Goal: Information Seeking & Learning: Learn about a topic

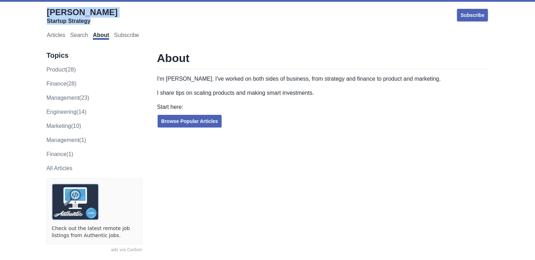
drag, startPoint x: 38, startPoint y: 11, endPoint x: 98, endPoint y: 17, distance: 60.8
click at [98, 17] on div "[PERSON_NAME] Startup Strategy Subscribe Articles Search About Subscribe" at bounding box center [267, 23] width 520 height 39
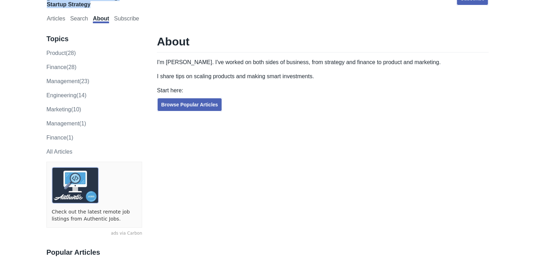
scroll to position [17, 0]
click at [69, 68] on link "finance (28)" at bounding box center [61, 67] width 30 height 6
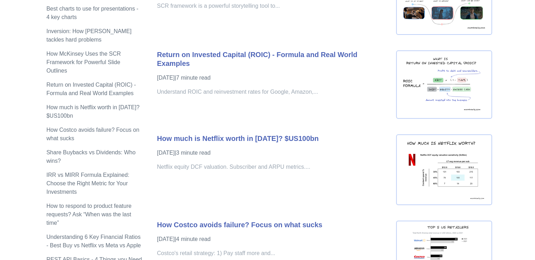
scroll to position [275, 0]
click at [425, 171] on img at bounding box center [444, 168] width 96 height 71
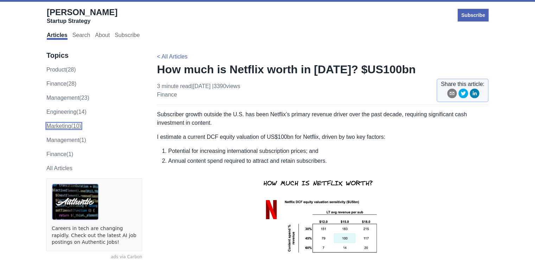
click at [65, 125] on link "marketing (10)" at bounding box center [63, 126] width 35 height 6
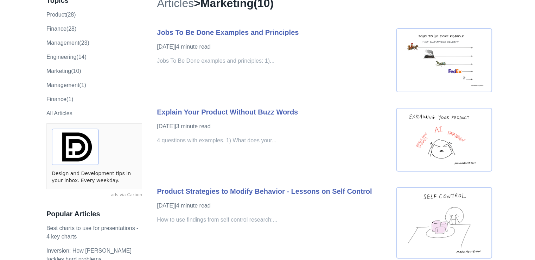
scroll to position [55, 0]
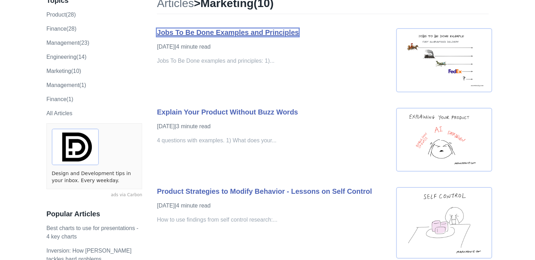
click at [206, 29] on link "Jobs To Be Done Examples and Principles" at bounding box center [228, 32] width 142 height 8
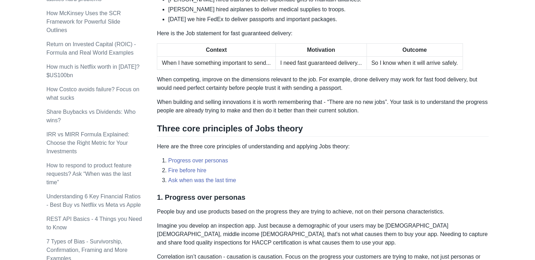
scroll to position [346, 0]
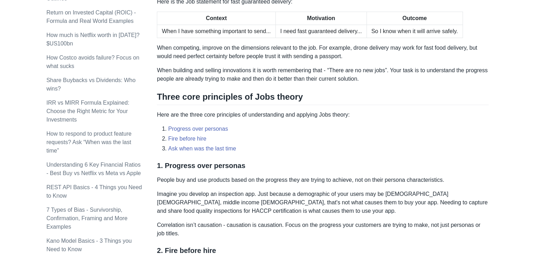
click at [306, 136] on li "Fire before hire" at bounding box center [328, 138] width 320 height 8
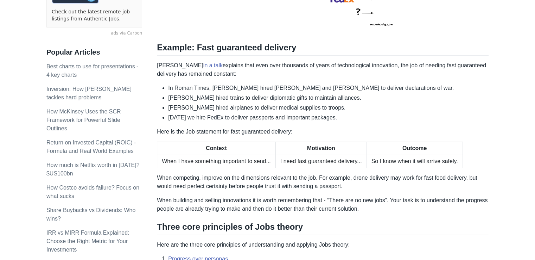
scroll to position [216, 0]
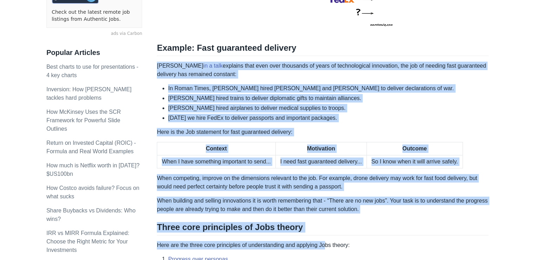
drag, startPoint x: 158, startPoint y: 67, endPoint x: 322, endPoint y: 242, distance: 239.8
click at [322, 242] on div "Jobs theory co-founded by [PERSON_NAME] and [PERSON_NAME] can help product, sal…" at bounding box center [323, 216] width 332 height 644
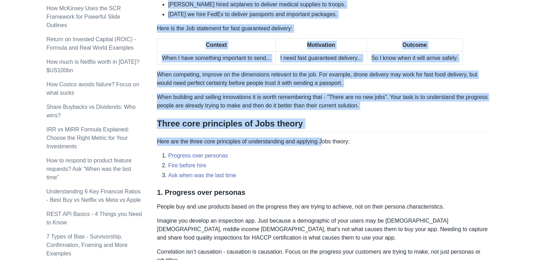
scroll to position [320, 0]
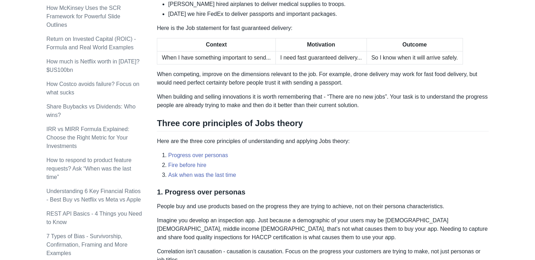
click at [287, 183] on div "Jobs theory co-founded by [PERSON_NAME] and [PERSON_NAME] can help product, sal…" at bounding box center [323, 112] width 332 height 644
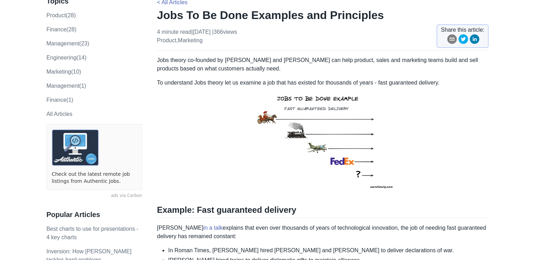
scroll to position [54, 0]
drag, startPoint x: 150, startPoint y: 58, endPoint x: 318, endPoint y: 97, distance: 172.7
click at [318, 97] on img at bounding box center [323, 141] width 166 height 109
click at [189, 45] on div "4 minute read | [DATE] | 366 views product , marketing" at bounding box center [197, 39] width 80 height 23
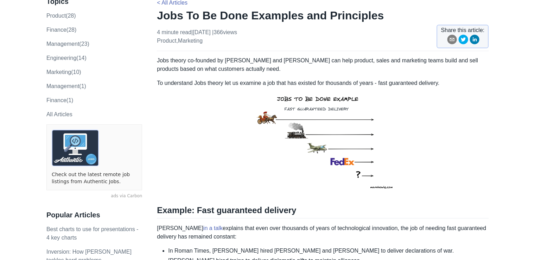
drag, startPoint x: 159, startPoint y: 59, endPoint x: 276, endPoint y: 229, distance: 206.0
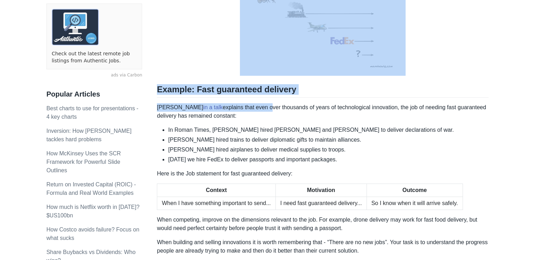
scroll to position [178, 0]
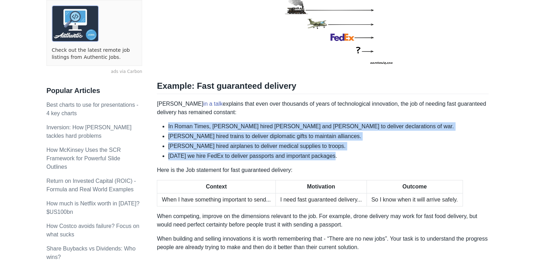
drag, startPoint x: 163, startPoint y: 122, endPoint x: 336, endPoint y: 153, distance: 175.7
click at [336, 153] on ul "In Roman Times, [PERSON_NAME] hired [PERSON_NAME] and [PERSON_NAME] to deliver …" at bounding box center [323, 141] width 332 height 38
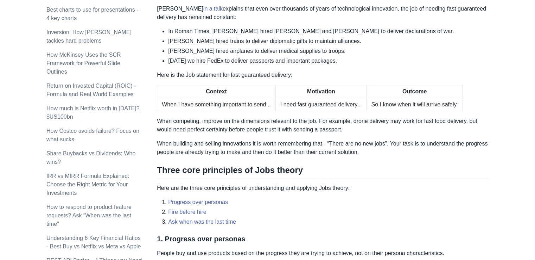
click at [312, 188] on p "Here are the three core principles of understanding and applying Jobs theory:" at bounding box center [323, 188] width 332 height 8
click at [325, 181] on div "Jobs theory co-founded by [PERSON_NAME] and [PERSON_NAME] can help product, sal…" at bounding box center [323, 159] width 332 height 644
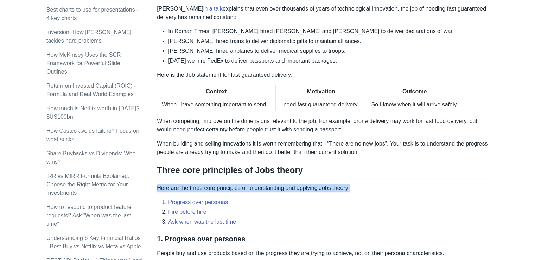
click at [325, 181] on div "Jobs theory co-founded by [PERSON_NAME] and [PERSON_NAME] can help product, sal…" at bounding box center [323, 159] width 332 height 644
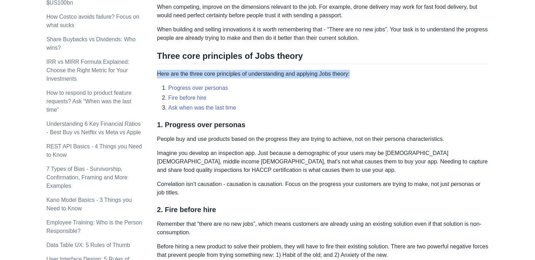
scroll to position [388, 0]
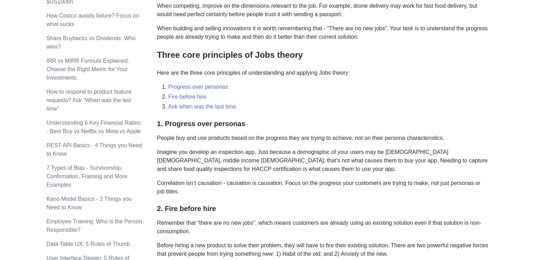
click at [324, 161] on p "Imagine you develop an inspection app. Just because a demographic of your users…" at bounding box center [323, 160] width 332 height 25
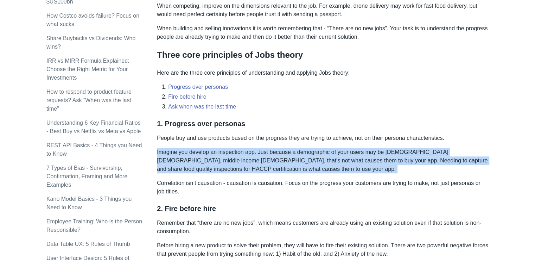
click at [324, 161] on p "Imagine you develop an inspection app. Just because a demographic of your users…" at bounding box center [323, 160] width 332 height 25
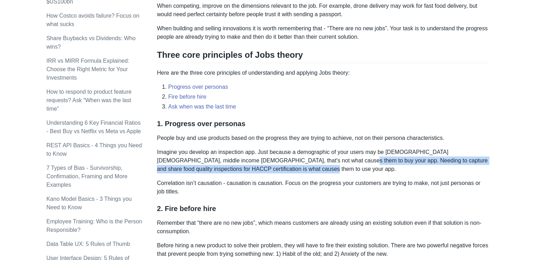
drag, startPoint x: 318, startPoint y: 159, endPoint x: 328, endPoint y: 164, distance: 11.0
click at [328, 164] on p "Imagine you develop an inspection app. Just because a demographic of your users…" at bounding box center [323, 160] width 332 height 25
click at [319, 163] on p "Imagine you develop an inspection app. Just because a demographic of your users…" at bounding box center [323, 160] width 332 height 25
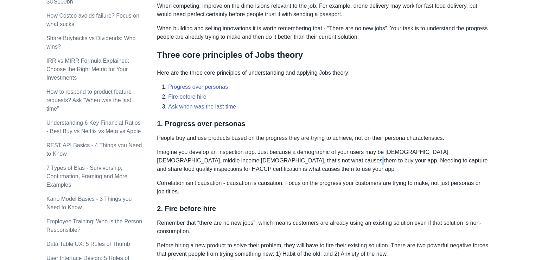
click at [319, 163] on p "Imagine you develop an inspection app. Just because a demographic of your users…" at bounding box center [323, 160] width 332 height 25
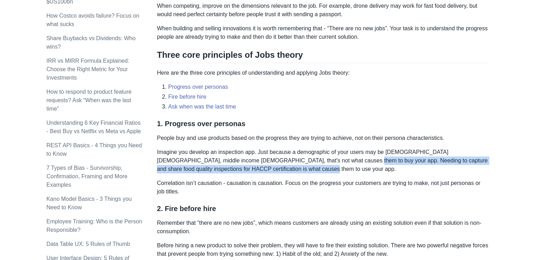
drag, startPoint x: 320, startPoint y: 159, endPoint x: 334, endPoint y: 169, distance: 17.0
click at [334, 169] on p "Imagine you develop an inspection app. Just because a demographic of your users…" at bounding box center [323, 160] width 332 height 25
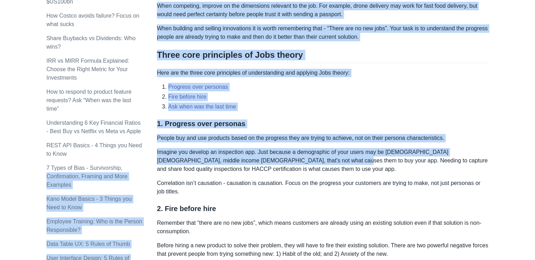
drag, startPoint x: 155, startPoint y: 152, endPoint x: 312, endPoint y: 156, distance: 156.9
click at [312, 156] on div "Topics product (28) finance (28) management (23) engineering (14) marketing (10…" at bounding box center [267, 109] width 442 height 908
click at [312, 156] on p "Imagine you develop an inspection app. Just because a demographic of your users…" at bounding box center [323, 160] width 332 height 25
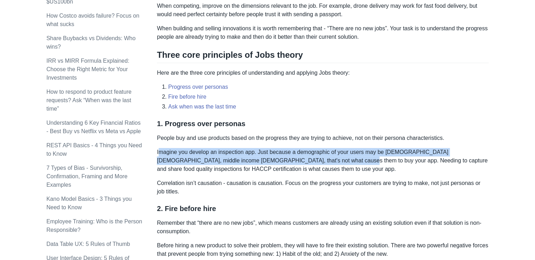
drag, startPoint x: 318, startPoint y: 159, endPoint x: 159, endPoint y: 150, distance: 159.5
click at [159, 150] on p "Imagine you develop an inspection app. Just because a demographic of your users…" at bounding box center [323, 160] width 332 height 25
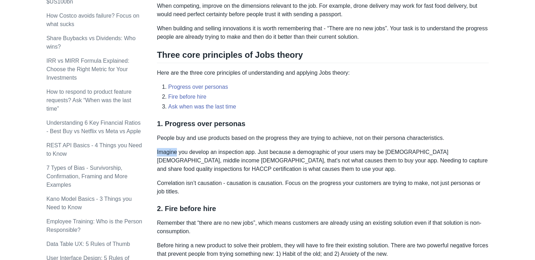
click at [159, 150] on p "Imagine you develop an inspection app. Just because a demographic of your users…" at bounding box center [323, 160] width 332 height 25
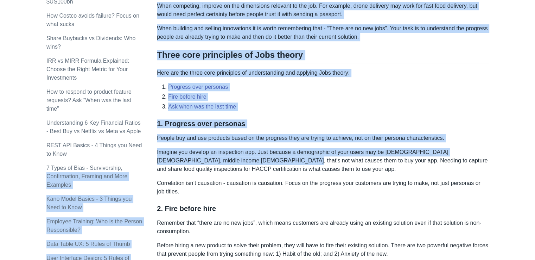
drag, startPoint x: 153, startPoint y: 150, endPoint x: 258, endPoint y: 159, distance: 105.5
click at [258, 159] on div "Topics product (28) finance (28) management (23) engineering (14) marketing (10…" at bounding box center [267, 109] width 442 height 908
click at [258, 159] on p "Imagine you develop an inspection app. Just because a demographic of your users…" at bounding box center [323, 160] width 332 height 25
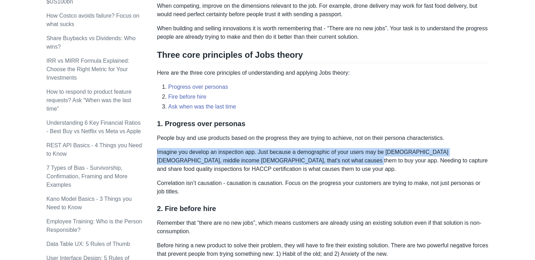
drag, startPoint x: 158, startPoint y: 153, endPoint x: 321, endPoint y: 160, distance: 163.7
click at [321, 160] on p "Imagine you develop an inspection app. Just because a demographic of your users…" at bounding box center [323, 160] width 332 height 25
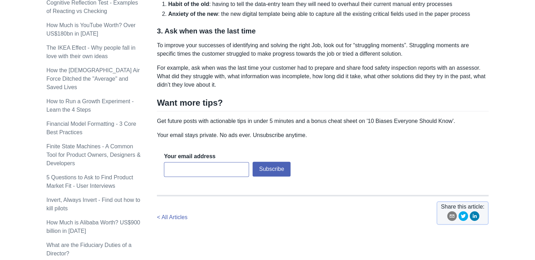
scroll to position [664, 0]
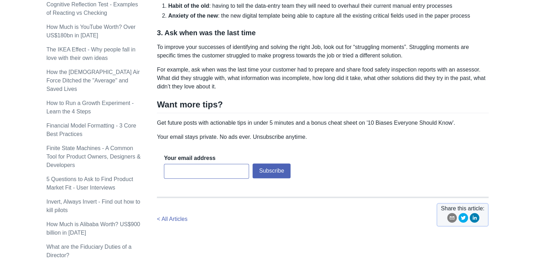
click at [203, 173] on input "email" at bounding box center [206, 171] width 85 height 15
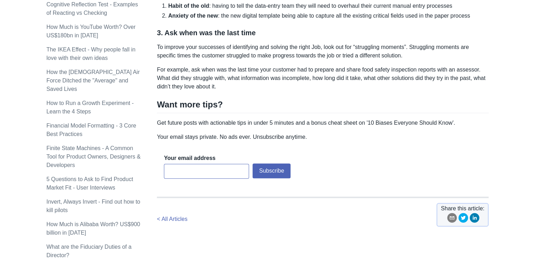
click at [202, 122] on p "Get future posts with actionable tips in under 5 minutes and a bonus cheat shee…" at bounding box center [323, 123] width 332 height 8
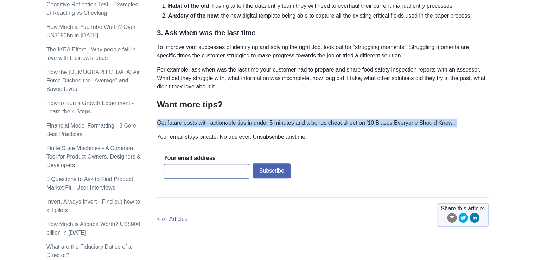
click at [202, 122] on p "Get future posts with actionable tips in under 5 minutes and a bonus cheat shee…" at bounding box center [323, 123] width 332 height 8
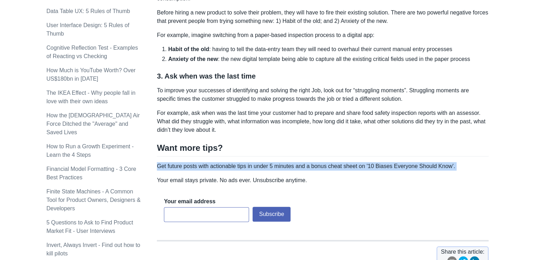
scroll to position [620, 0]
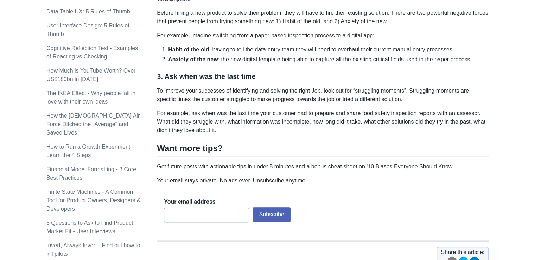
click at [198, 109] on p "For example, ask when was the last time your customer had to prepare and share …" at bounding box center [323, 121] width 332 height 25
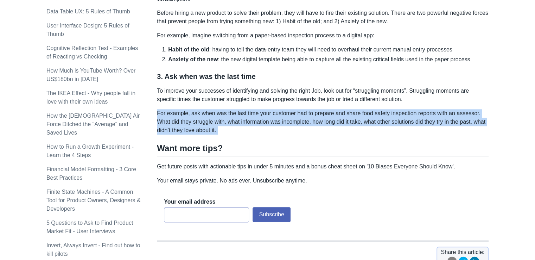
click at [198, 109] on p "For example, ask when was the last time your customer had to prepare and share …" at bounding box center [323, 121] width 332 height 25
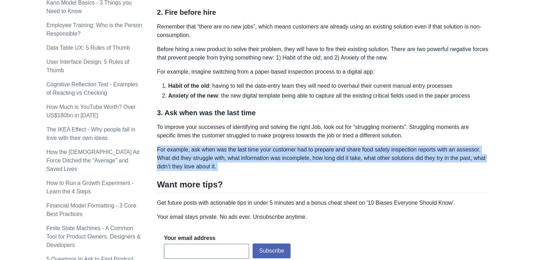
scroll to position [583, 0]
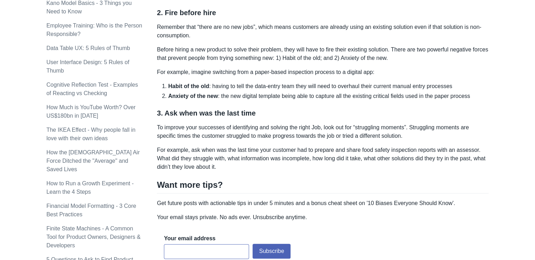
click at [188, 90] on ol "Habit of the old : having to tell the data-entry team they will need to overhau…" at bounding box center [323, 91] width 332 height 18
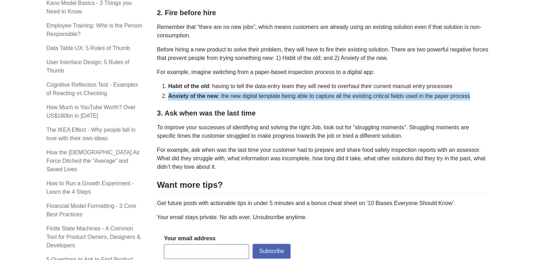
click at [188, 90] on ol "Habit of the old : having to tell the data-entry team they will need to overhau…" at bounding box center [323, 91] width 332 height 18
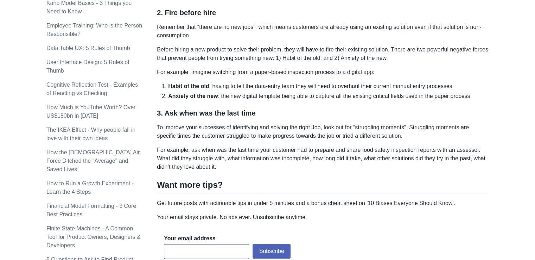
click at [181, 84] on strong "Habit of the old" at bounding box center [188, 86] width 41 height 6
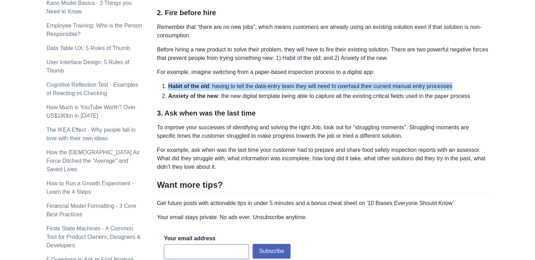
click at [181, 84] on strong "Habit of the old" at bounding box center [188, 86] width 41 height 6
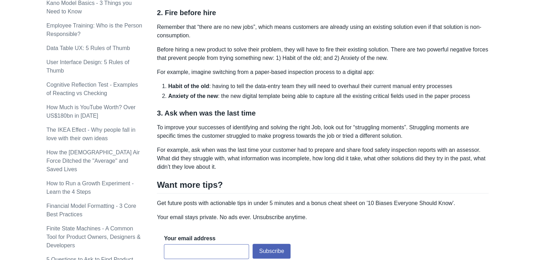
click at [180, 72] on p "For example, imagine switching from a paper-based inspection process to a digit…" at bounding box center [323, 72] width 332 height 8
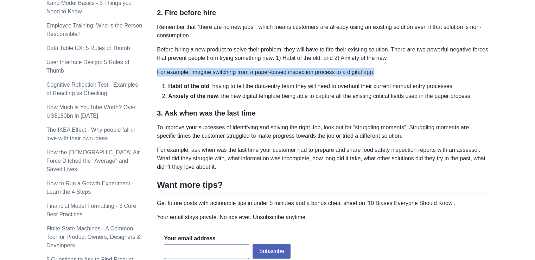
click at [180, 72] on p "For example, imagine switching from a paper-based inspection process to a digit…" at bounding box center [323, 72] width 332 height 8
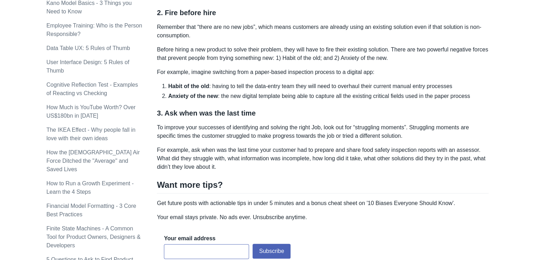
click at [196, 47] on p "Before hiring a new product to solve their problem, they will have to fire thei…" at bounding box center [323, 53] width 332 height 17
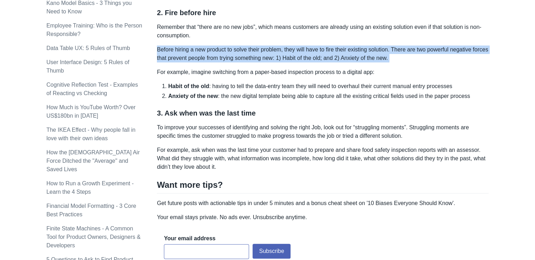
click at [196, 47] on p "Before hiring a new product to solve their problem, they will have to fire thei…" at bounding box center [323, 53] width 332 height 17
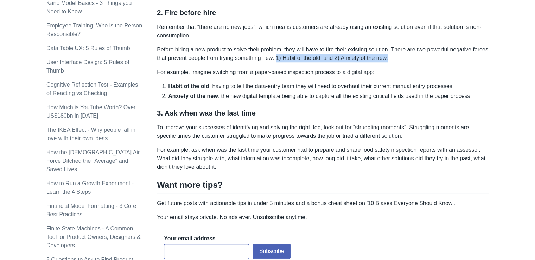
drag, startPoint x: 295, startPoint y: 57, endPoint x: 420, endPoint y: 59, distance: 124.5
click at [420, 59] on p "Before hiring a new product to solve their problem, they will have to fire thei…" at bounding box center [323, 53] width 332 height 17
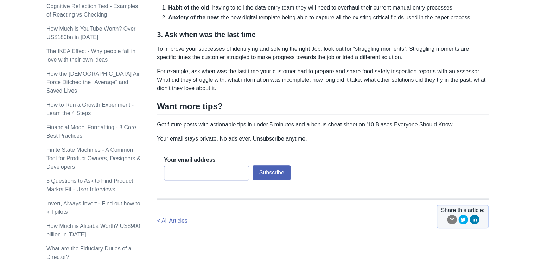
scroll to position [663, 0]
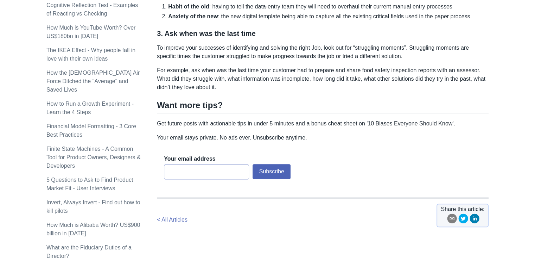
click at [477, 213] on circle "linkedin" at bounding box center [474, 217] width 9 height 9
click at [395, 133] on p "Your email stays private. No ads ever. Unsubscribe anytime." at bounding box center [323, 137] width 332 height 8
click at [313, 72] on p "For example, ask when was the last time your customer had to prepare and share …" at bounding box center [323, 78] width 332 height 25
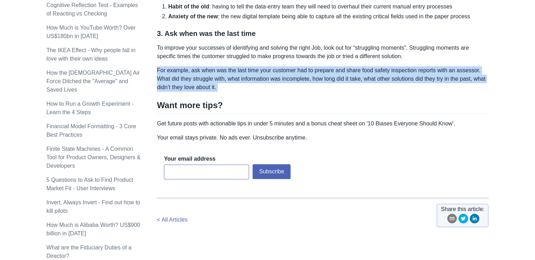
click at [313, 72] on p "For example, ask when was the last time your customer had to prepare and share …" at bounding box center [323, 78] width 332 height 25
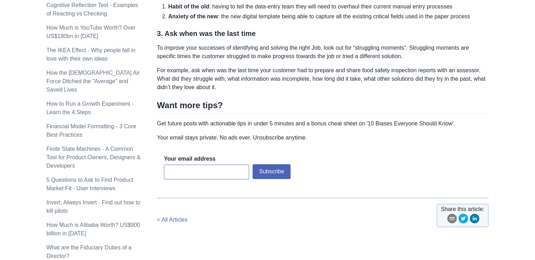
click at [322, 120] on p "Get future posts with actionable tips in under 5 minutes and a bonus cheat shee…" at bounding box center [323, 123] width 332 height 8
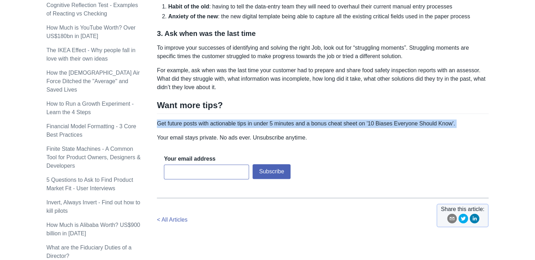
click at [322, 120] on p "Get future posts with actionable tips in under 5 minutes and a bonus cheat shee…" at bounding box center [323, 123] width 332 height 8
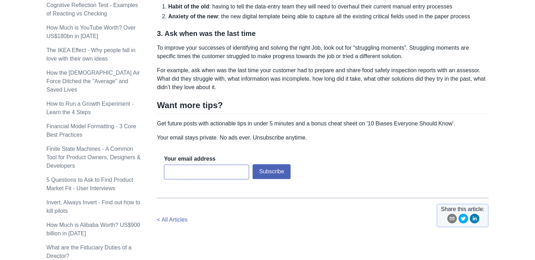
click at [316, 122] on p "Get future posts with actionable tips in under 5 minutes and a bonus cheat shee…" at bounding box center [323, 123] width 332 height 8
